Goal: Task Accomplishment & Management: Complete application form

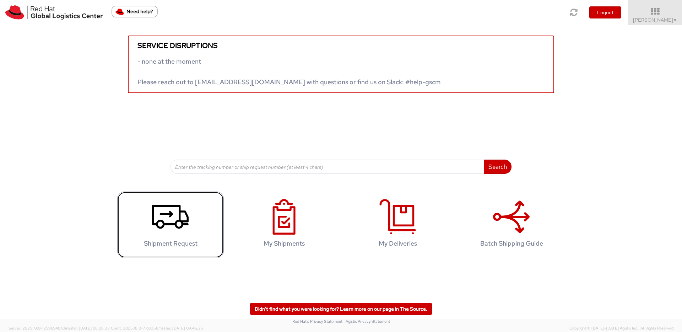
click at [190, 226] on link "Shipment Request" at bounding box center [170, 225] width 107 height 66
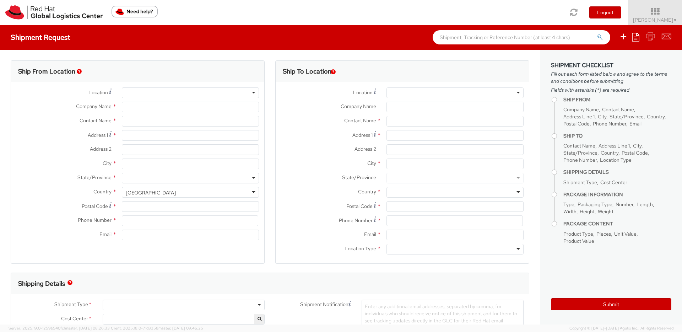
select select
select select "526"
click at [189, 96] on div at bounding box center [190, 92] width 137 height 11
type input "Red Hat Asia-Pacific Pty Ltd"
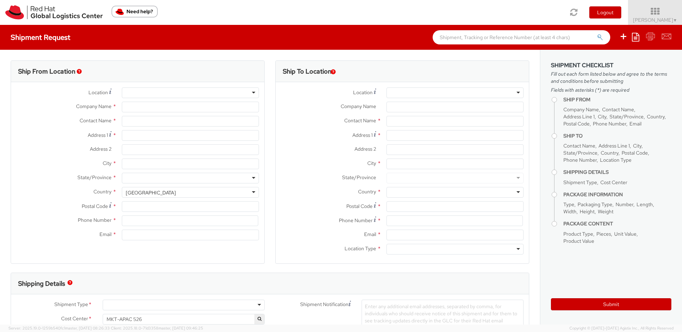
type input "[PERSON_NAME]"
type input "Level 33, 1 Denison Street"
type input "NORTH SYDNEY"
type input "2060"
type input "61289232895"
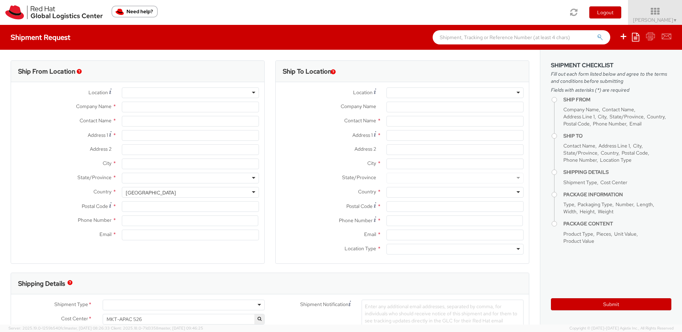
type input "akolovos@redhat.com"
select select "CM"
select select "KGS"
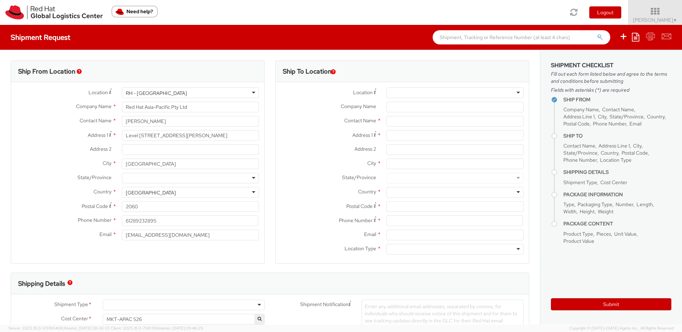
click at [250, 95] on div "RH - Sydney" at bounding box center [190, 92] width 137 height 11
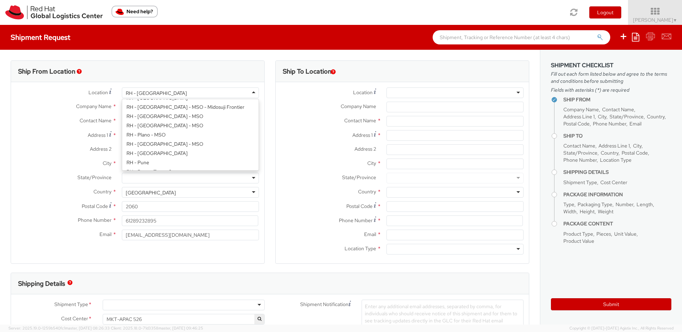
scroll to position [686, 0]
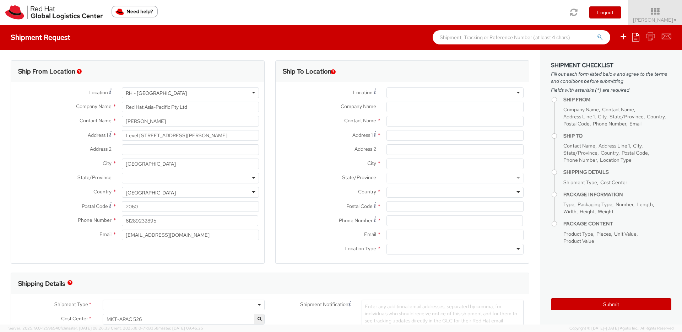
type input "Red Hat Asia-Pacific Pty Ltd."
type input "120 Collins Street"
type input "Part Level 24"
type input "MELBOURNE"
type input "3000"
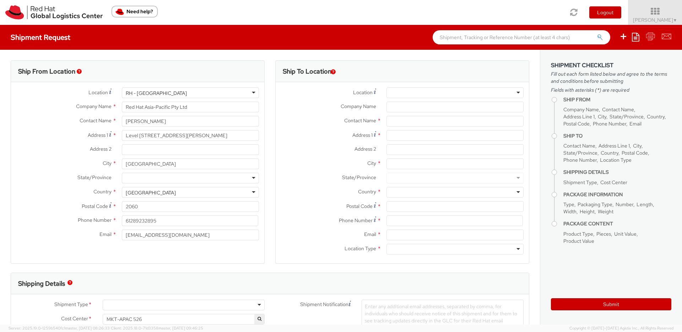
type input "61 3 9624 8100"
click at [152, 120] on input "text" at bounding box center [190, 121] width 137 height 11
drag, startPoint x: 174, startPoint y: 121, endPoint x: 102, endPoint y: 119, distance: 72.5
click at [102, 119] on div "Contact Name * Anna Kolovos searching..." at bounding box center [137, 121] width 253 height 11
type input "[PERSON_NAME]"
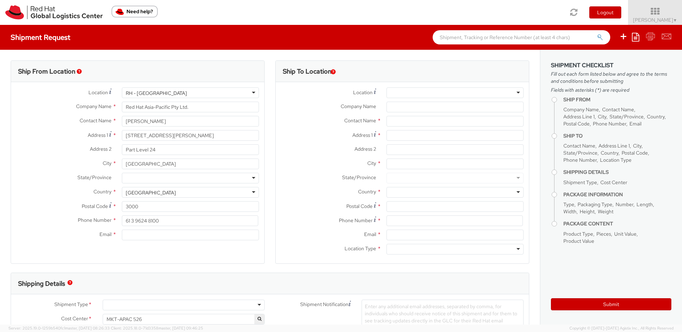
click at [250, 179] on div at bounding box center [190, 178] width 137 height 11
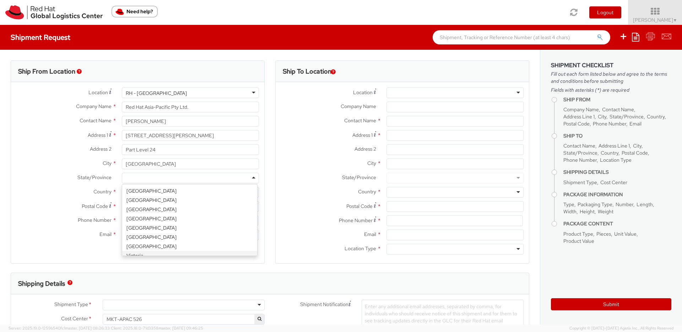
scroll to position [0, 0]
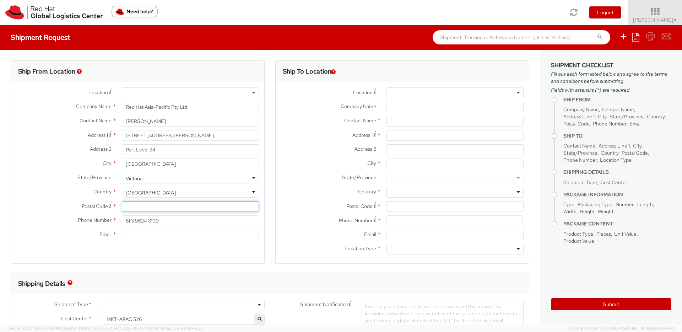
click at [147, 208] on input "Postal Code *" at bounding box center [190, 206] width 137 height 11
type input "3000"
click at [154, 239] on input "Email *" at bounding box center [190, 235] width 137 height 11
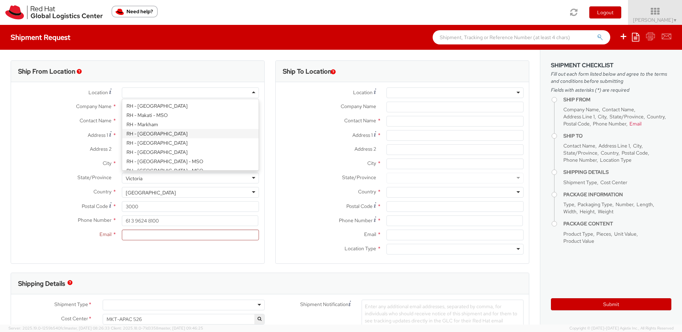
click at [251, 93] on div at bounding box center [190, 92] width 137 height 11
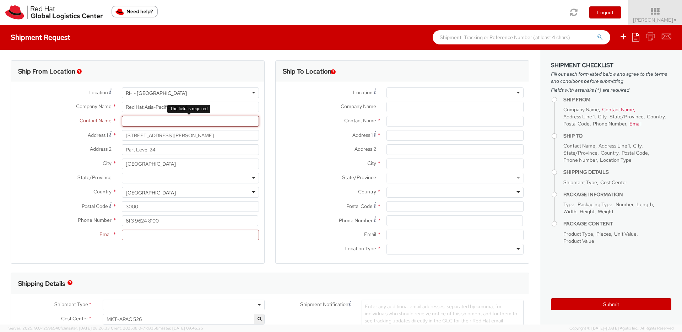
click at [128, 123] on input "text" at bounding box center [190, 121] width 137 height 11
type input "Anna Foley"
click at [138, 179] on div at bounding box center [190, 178] width 137 height 11
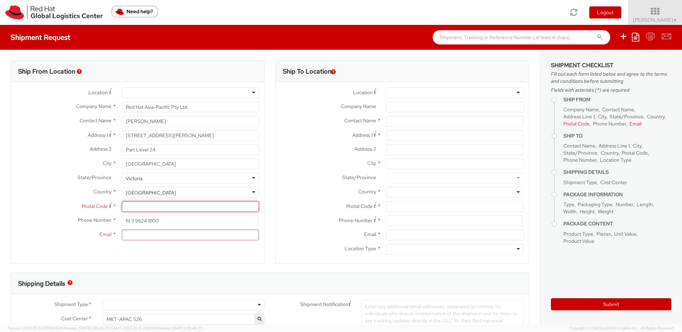
click at [147, 208] on input "Postal Code *" at bounding box center [190, 206] width 137 height 11
type input "3000"
click at [154, 254] on div "Ship From Location Location * RH - Amsterdam - MSO RH - Amsterdam Data Center R…" at bounding box center [138, 161] width 254 height 203
click at [170, 220] on input "61 3 9624 8100" at bounding box center [190, 220] width 136 height 11
click at [148, 238] on input "Email *" at bounding box center [190, 235] width 137 height 11
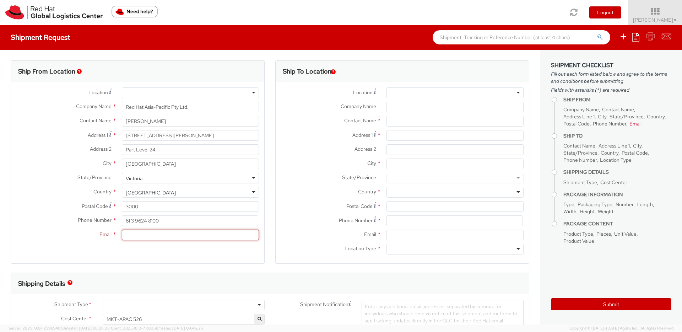
paste input "CBA CBA"
drag, startPoint x: 157, startPoint y: 236, endPoint x: 85, endPoint y: 236, distance: 72.5
click at [85, 236] on div "Email * CBA CBA Only one email permitted. Please add additional emails in Shipm…" at bounding box center [137, 235] width 253 height 11
type input "afoley@redhat.com"
click at [515, 92] on div at bounding box center [455, 92] width 137 height 11
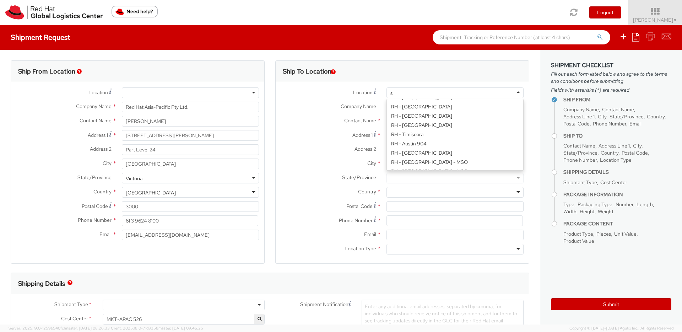
scroll to position [165, 0]
type input "syd"
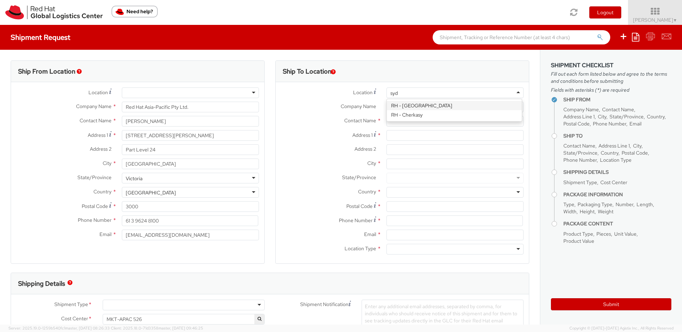
scroll to position [0, 0]
type input "Red Hat Asia-Pacific Pty Ltd"
type input "Level 33, 1 Denison Street"
type input "NORTH SYDNEY"
type input "2060"
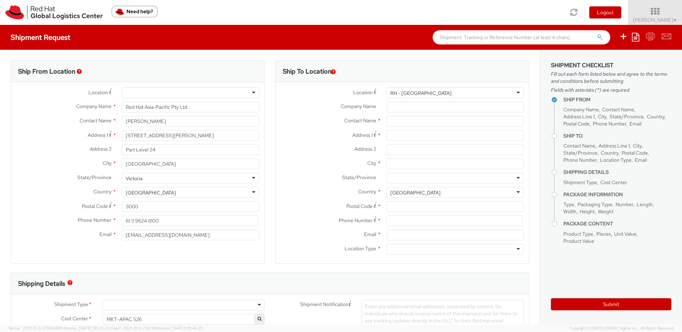
type input "+61 2 8923 2800"
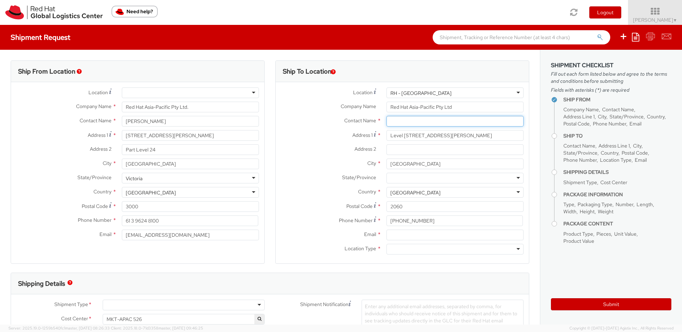
click at [408, 122] on input "text" at bounding box center [455, 121] width 137 height 11
type input "[PERSON_NAME]"
click at [447, 134] on span "Red Hat Asia-Pacific Pty Ltd" at bounding box center [421, 134] width 61 height 6
type input "61289232895"
type input "akolovos@redhat.com"
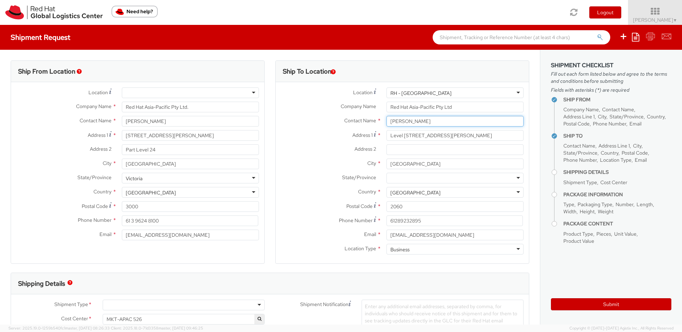
type input "[PERSON_NAME]"
click at [410, 150] on input "Address 2 *" at bounding box center [455, 149] width 137 height 11
click at [409, 177] on div at bounding box center [455, 178] width 137 height 11
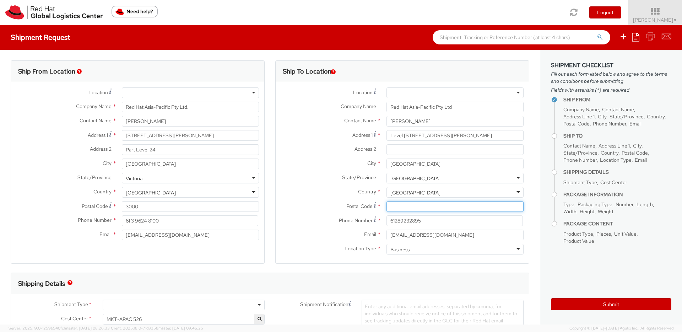
click at [397, 205] on input "Postal Code *" at bounding box center [455, 206] width 137 height 11
type input "2060"
drag, startPoint x: 420, startPoint y: 223, endPoint x: 347, endPoint y: 223, distance: 72.8
click at [347, 223] on div "Phone Number * 61289232895" at bounding box center [402, 220] width 253 height 11
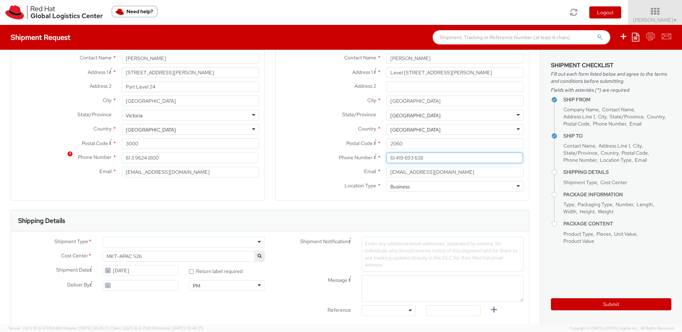
scroll to position [138, 0]
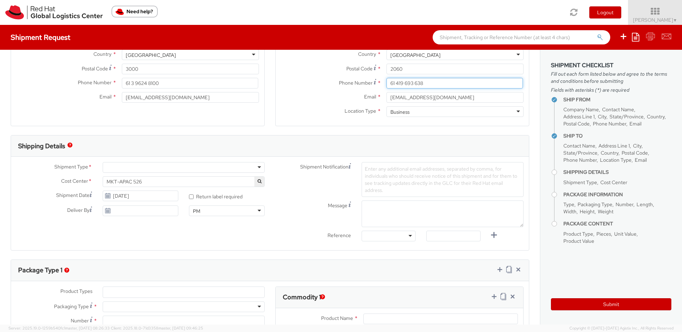
type input "61 419 693 638"
click at [256, 167] on div at bounding box center [184, 167] width 162 height 11
click at [108, 210] on use at bounding box center [107, 210] width 5 height 5
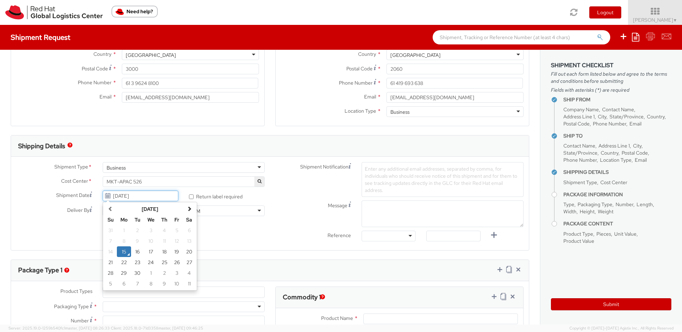
click at [156, 196] on input "09/15/2025" at bounding box center [141, 195] width 76 height 11
click at [125, 249] on td "15" at bounding box center [124, 251] width 14 height 11
click at [127, 211] on input "09/15/2025" at bounding box center [141, 210] width 76 height 11
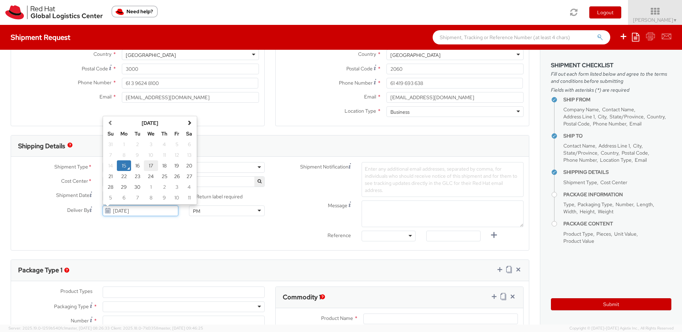
click at [151, 166] on td "17" at bounding box center [151, 165] width 14 height 11
type input "09/17/2025"
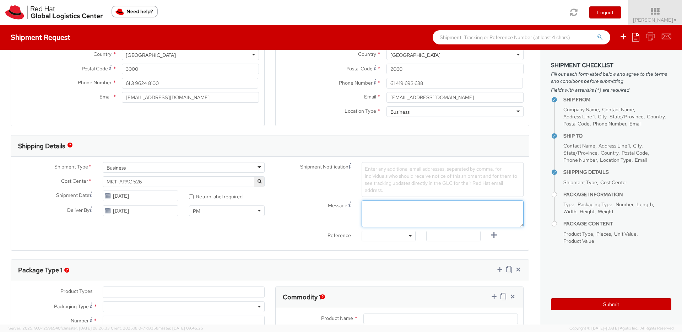
click at [373, 212] on textarea "Message" at bounding box center [443, 213] width 162 height 27
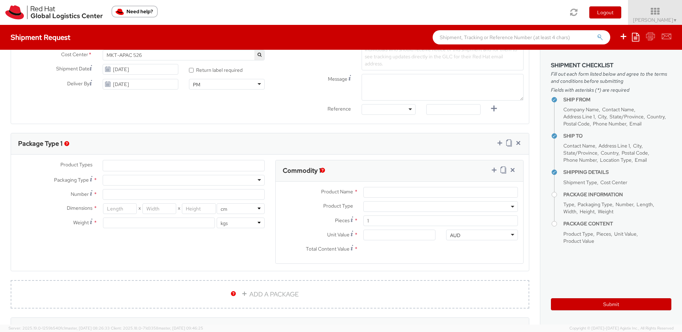
click at [114, 164] on ul at bounding box center [183, 165] width 161 height 11
click at [113, 160] on li at bounding box center [108, 165] width 11 height 11
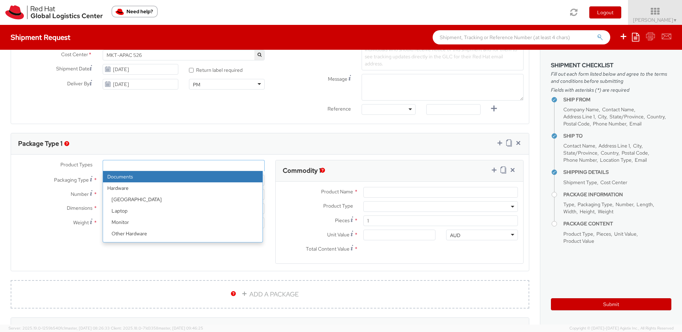
select select "DOCUMENT"
type input "Documents"
select select "DOCUMENT"
type input "1.00"
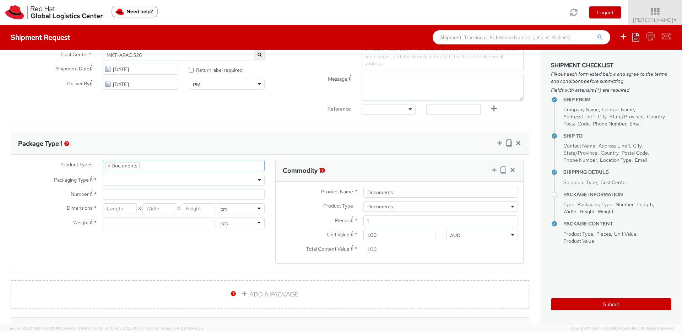
click at [119, 179] on div at bounding box center [184, 180] width 162 height 11
click at [123, 193] on input "Number *" at bounding box center [184, 194] width 162 height 11
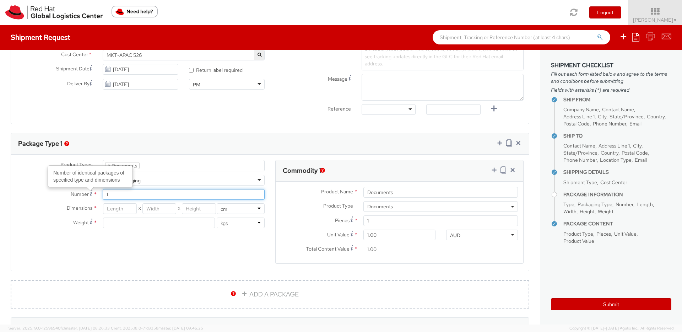
type input "1"
click at [125, 210] on input "number" at bounding box center [120, 208] width 34 height 11
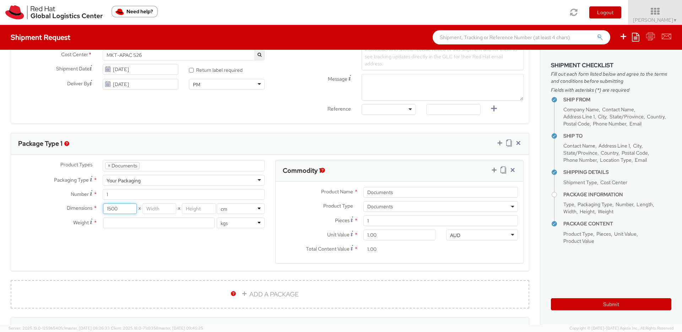
type input "1500"
click at [154, 210] on input "number" at bounding box center [159, 208] width 34 height 11
type input "30"
click at [206, 209] on input "number" at bounding box center [199, 208] width 34 height 11
type input "40"
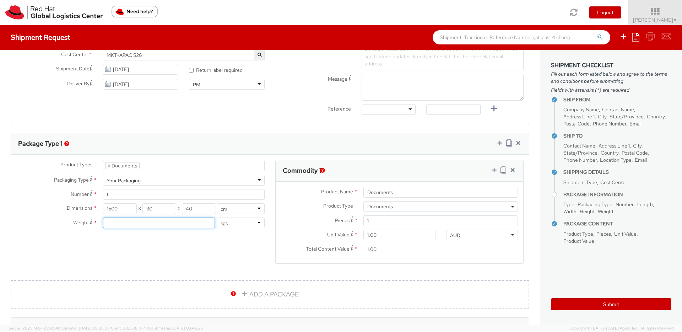
click at [139, 223] on input "number" at bounding box center [159, 222] width 112 height 11
type input "10"
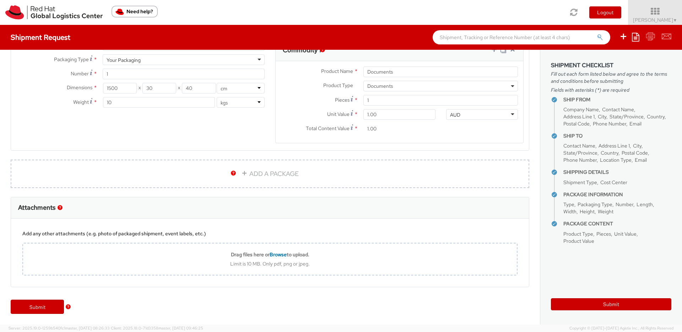
drag, startPoint x: 172, startPoint y: 145, endPoint x: 306, endPoint y: 139, distance: 134.4
click at [172, 145] on div "Product Types * Documents Docking Station Laptop Monitor Other Hardware Server …" at bounding box center [270, 95] width 518 height 113
click at [423, 68] on input "Documents" at bounding box center [441, 71] width 155 height 11
drag, startPoint x: 408, startPoint y: 71, endPoint x: 348, endPoint y: 70, distance: 59.3
click at [348, 70] on div "Product Name * Documents" at bounding box center [400, 71] width 248 height 11
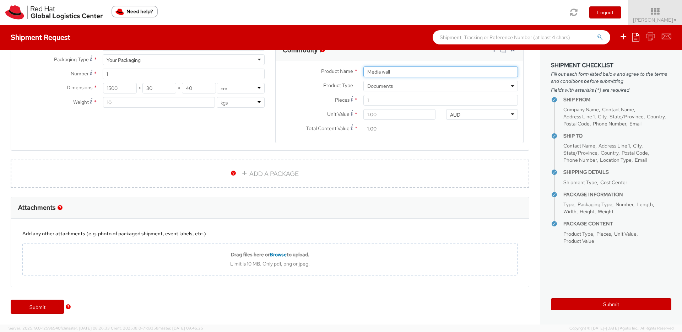
type input "Media wall"
click at [396, 129] on input "1.00" at bounding box center [400, 128] width 72 height 11
drag, startPoint x: 388, startPoint y: 114, endPoint x: 351, endPoint y: 116, distance: 37.7
click at [351, 116] on div "Unit Value * 1.00" at bounding box center [358, 114] width 165 height 11
type input "10.00"
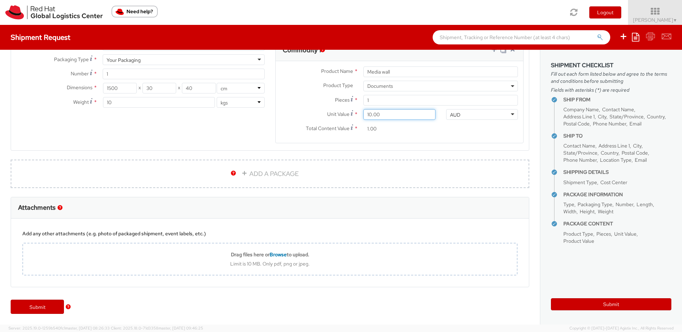
type input "10.00"
type input "100.00"
type input "1,000.00"
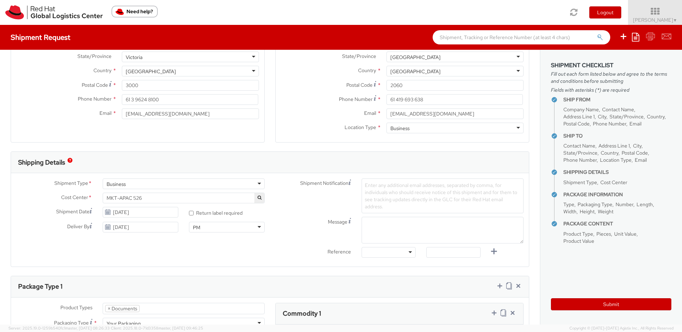
scroll to position [122, 0]
click at [384, 182] on span "Enter any additional email addresses, separated by comma, for individuals who s…" at bounding box center [441, 195] width 152 height 28
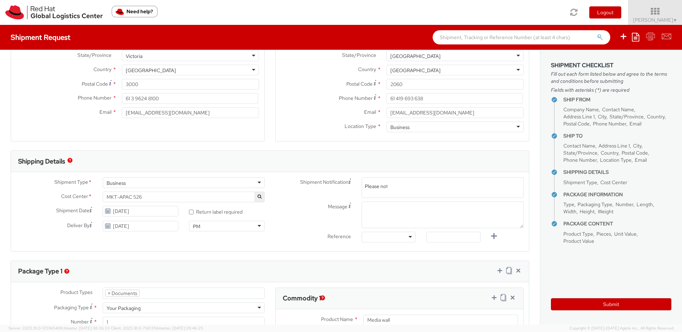
type input "Please note"
type input "t"
click at [380, 213] on div "Shipment Notification Enter any additional email addresses, separated by comma,…" at bounding box center [399, 211] width 259 height 69
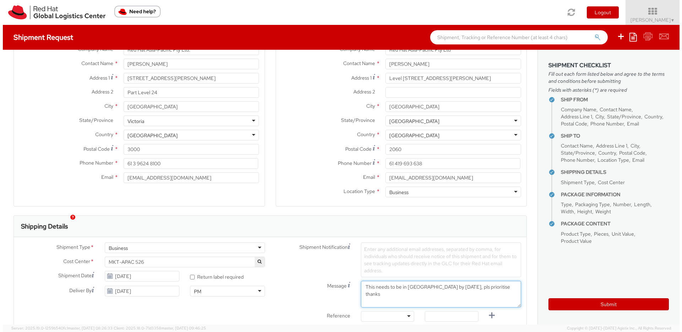
scroll to position [29, 0]
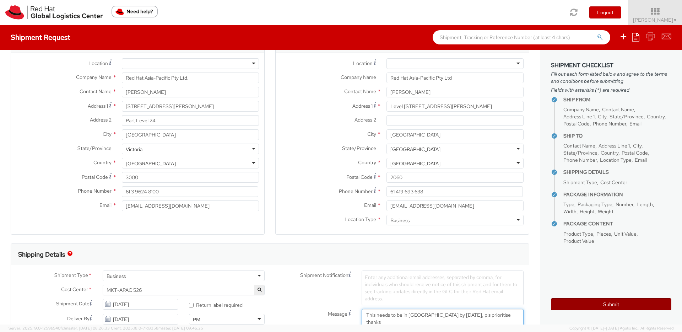
type textarea "This needs to be in Sydney by Wednesday, 17 September, pls prioritise thanks"
click at [617, 302] on button "Submit" at bounding box center [611, 304] width 120 height 12
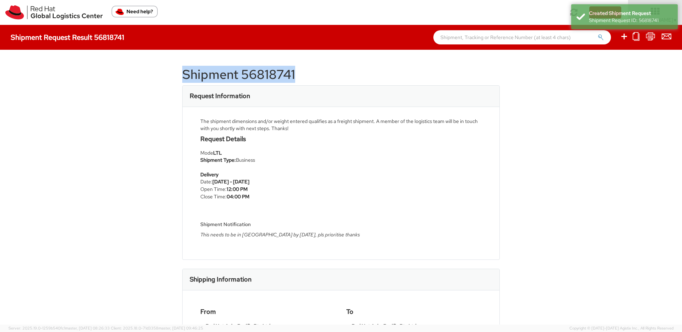
drag, startPoint x: 290, startPoint y: 73, endPoint x: 177, endPoint y: 69, distance: 112.7
click at [177, 69] on div "Shipment 56818741 Request Information The shipment dimensions and/or weight ent…" at bounding box center [341, 187] width 682 height 275
copy h1 "Shipment 56818741"
